Goal: Task Accomplishment & Management: Use online tool/utility

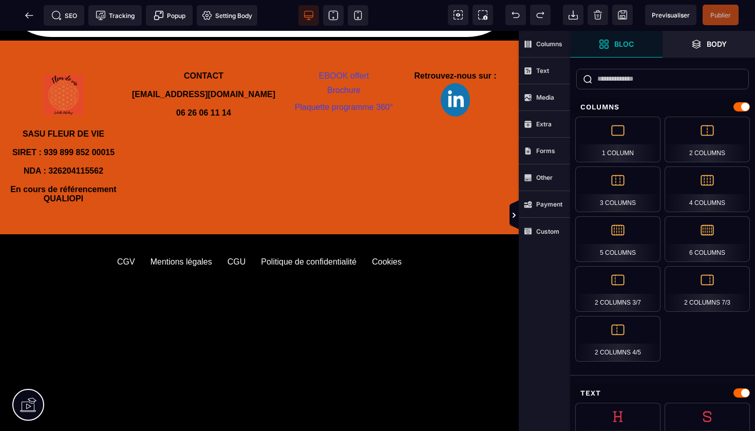
scroll to position [864, 0]
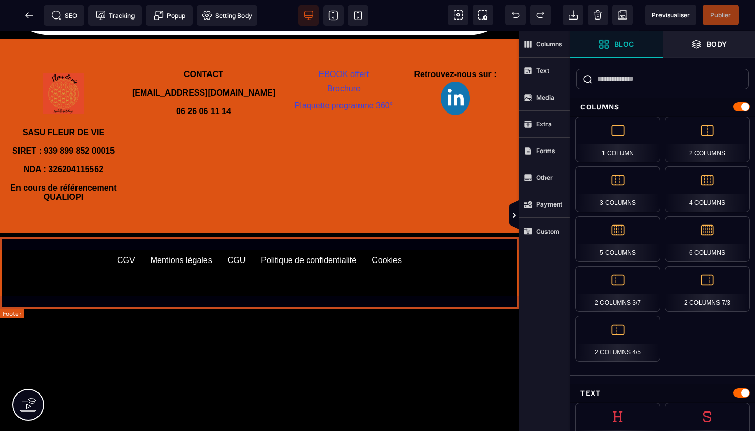
click at [126, 265] on div "CGV" at bounding box center [126, 260] width 18 height 9
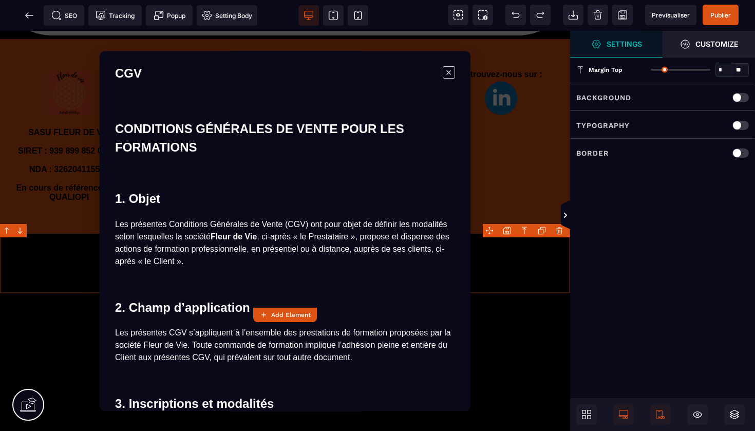
scroll to position [0, 0]
click at [450, 75] on span "×" at bounding box center [448, 72] width 12 height 12
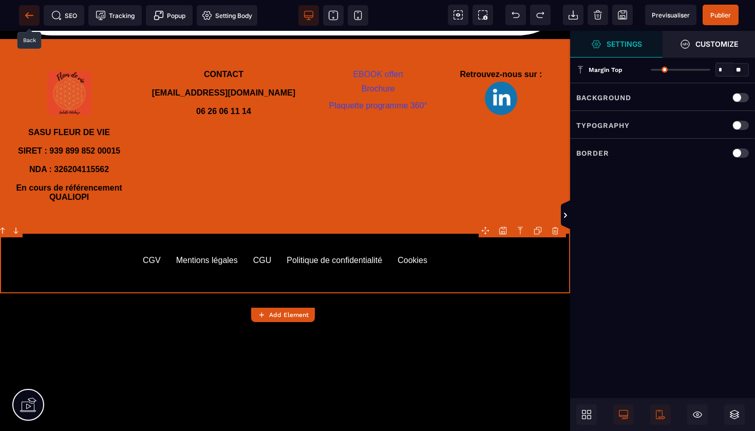
click at [26, 13] on icon at bounding box center [29, 15] width 10 height 10
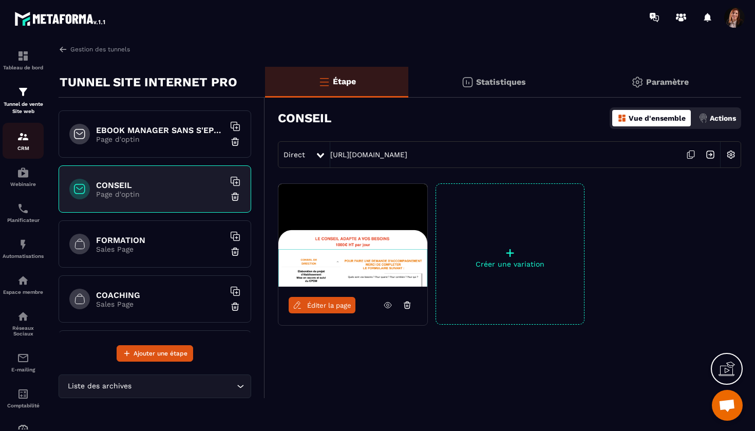
click at [23, 141] on img at bounding box center [23, 136] width 12 height 12
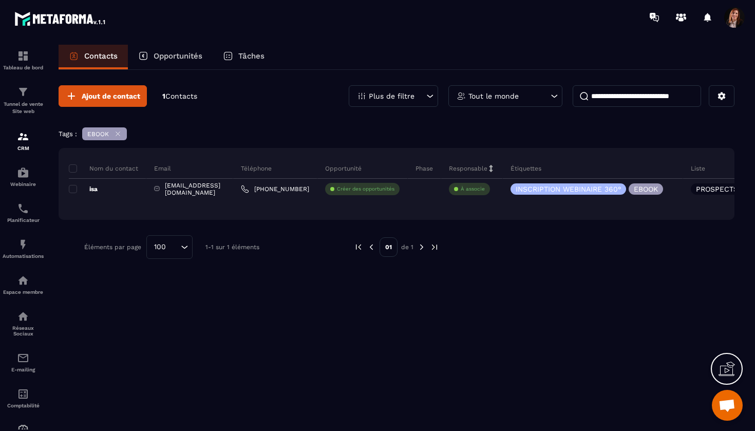
click at [117, 132] on div "Tableau de bord Tunnel de vente Site web CRM Webinaire Planificateur Automatisa…" at bounding box center [87, 231] width 175 height 395
click at [26, 88] on img at bounding box center [23, 92] width 12 height 12
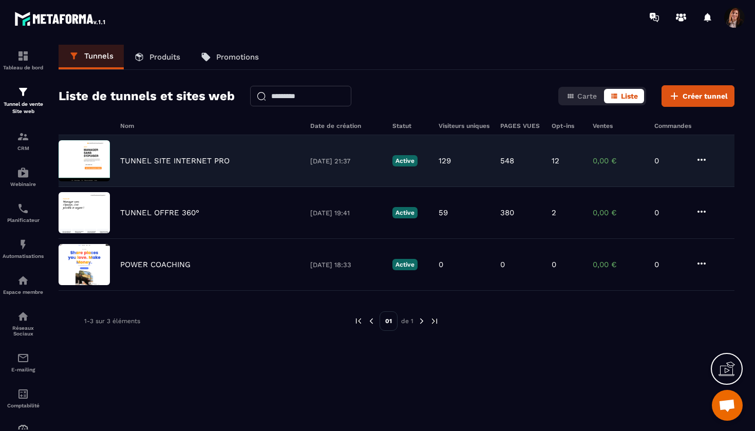
click at [163, 153] on div "TUNNEL SITE INTERNET PRO [DATE] 21:37 Active 129 548 12 0,00 € 0" at bounding box center [396, 161] width 675 height 52
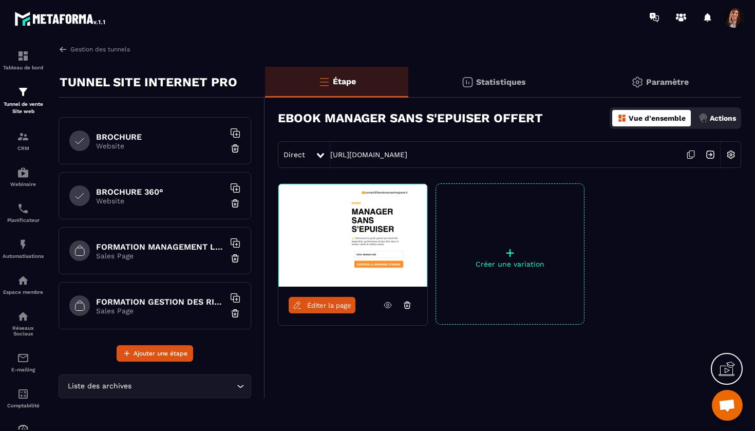
scroll to position [379, 0]
click at [160, 246] on h6 "FORMATION MANAGEMENT LEADERSHIP" at bounding box center [160, 246] width 128 height 10
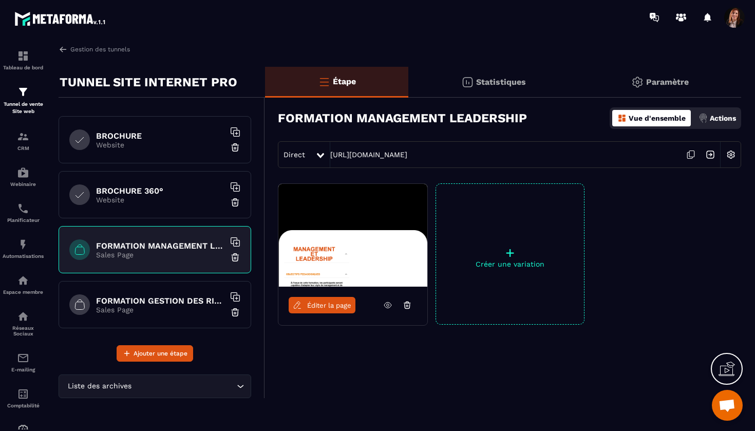
click at [320, 302] on span "Éditer la page" at bounding box center [329, 305] width 44 height 8
